Goal: Information Seeking & Learning: Learn about a topic

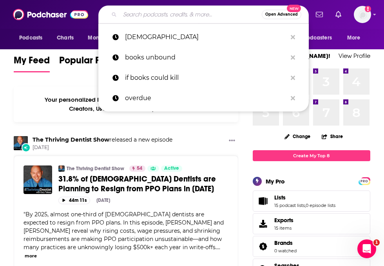
click at [187, 13] on input "Search podcasts, credits, & more..." at bounding box center [191, 14] width 142 height 13
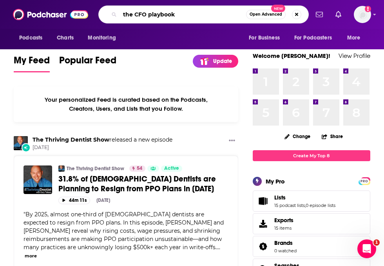
type input "the CFO playbook"
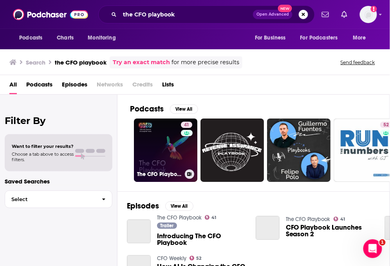
click at [168, 152] on link "41 The CFO Playbook" at bounding box center [165, 150] width 63 height 63
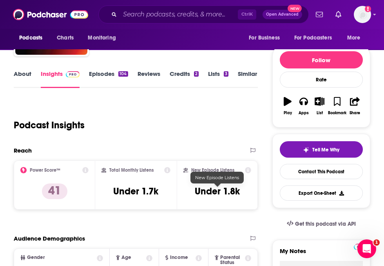
scroll to position [87, 0]
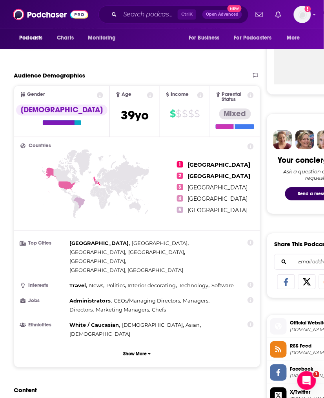
scroll to position [304, 0]
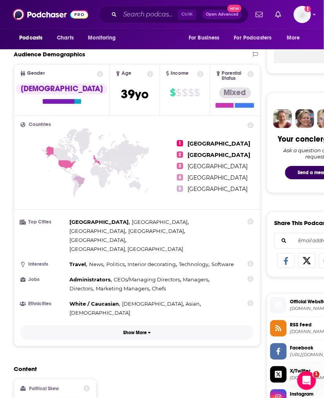
click at [139, 266] on p "Show More" at bounding box center [135, 332] width 24 height 5
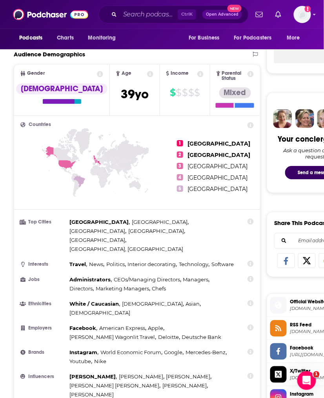
click at [295, 71] on div "My Notes" at bounding box center [315, 40] width 98 height 67
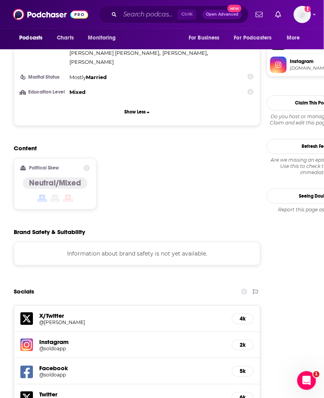
scroll to position [740, 0]
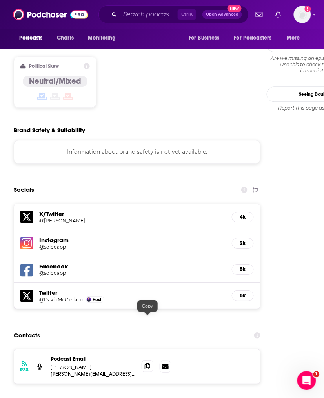
click at [148, 266] on icon at bounding box center [147, 367] width 5 height 6
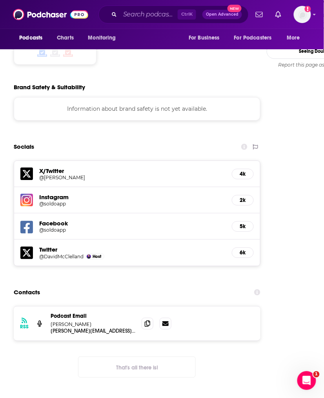
scroll to position [784, 0]
